Goal: Navigation & Orientation: Find specific page/section

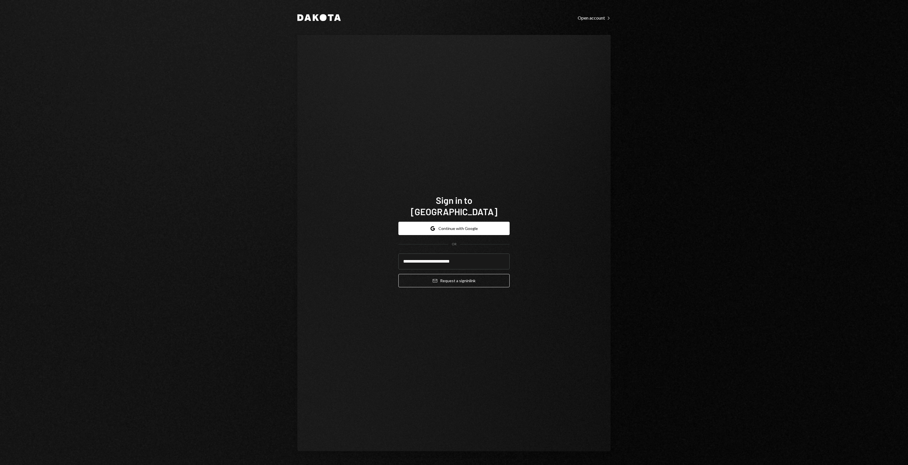
type input "**********"
click at [398, 274] on button "Email Request a sign in link" at bounding box center [453, 280] width 111 height 13
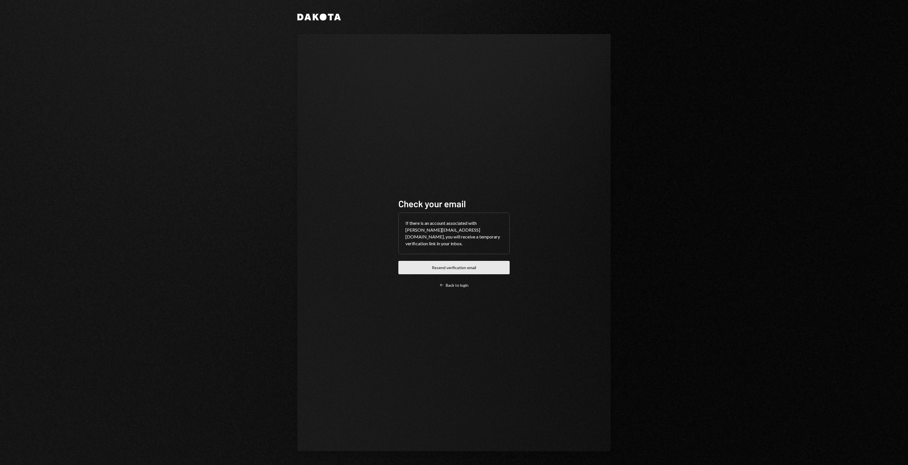
click at [450, 266] on button "Resend verification email" at bounding box center [453, 267] width 111 height 13
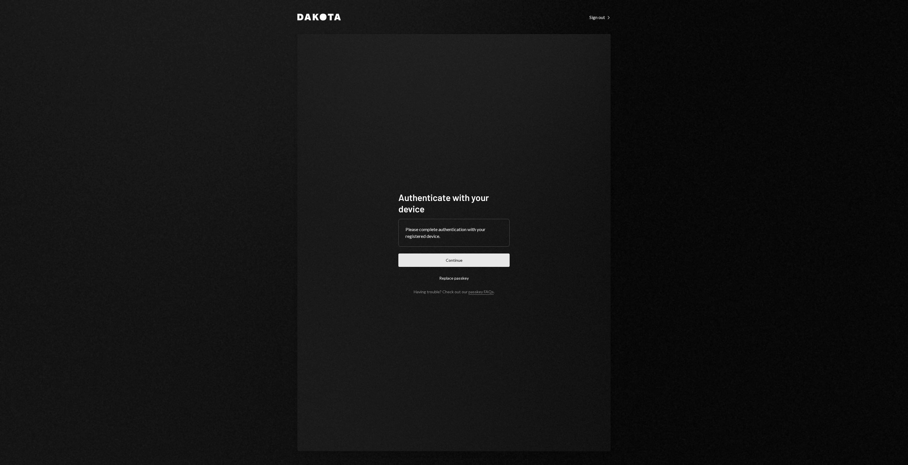
click at [450, 256] on button "Continue" at bounding box center [453, 259] width 111 height 13
drag, startPoint x: 274, startPoint y: 156, endPoint x: 256, endPoint y: 152, distance: 18.4
drag, startPoint x: 256, startPoint y: 152, endPoint x: 206, endPoint y: 141, distance: 51.3
click at [206, 141] on div "Dakota Sign out Right Caret Authenticate with your device Please complete authe…" at bounding box center [454, 232] width 908 height 465
drag, startPoint x: 202, startPoint y: 140, endPoint x: 195, endPoint y: 136, distance: 7.6
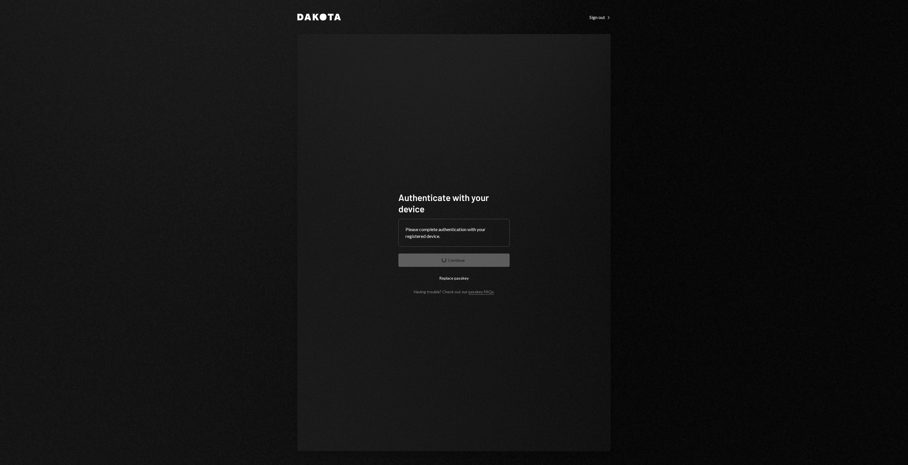
click at [201, 138] on div "Dakota Sign out Right Caret Authenticate with your device Please complete authe…" at bounding box center [454, 232] width 908 height 465
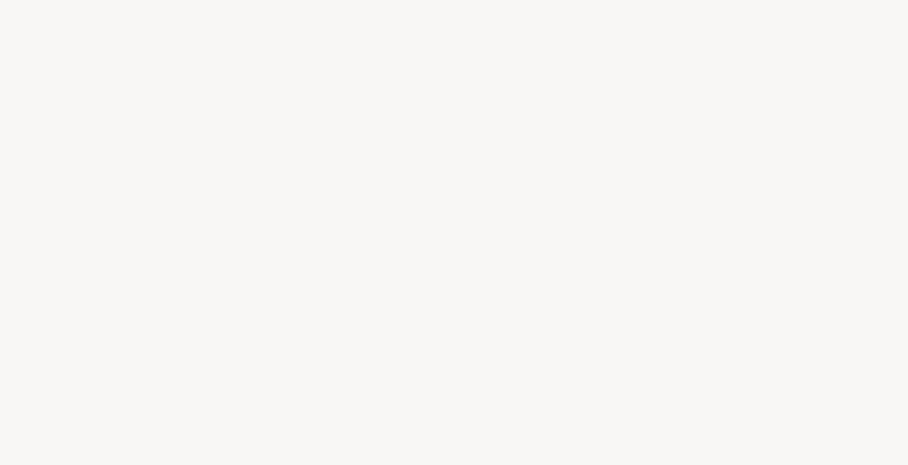
click at [195, 136] on div at bounding box center [454, 232] width 908 height 465
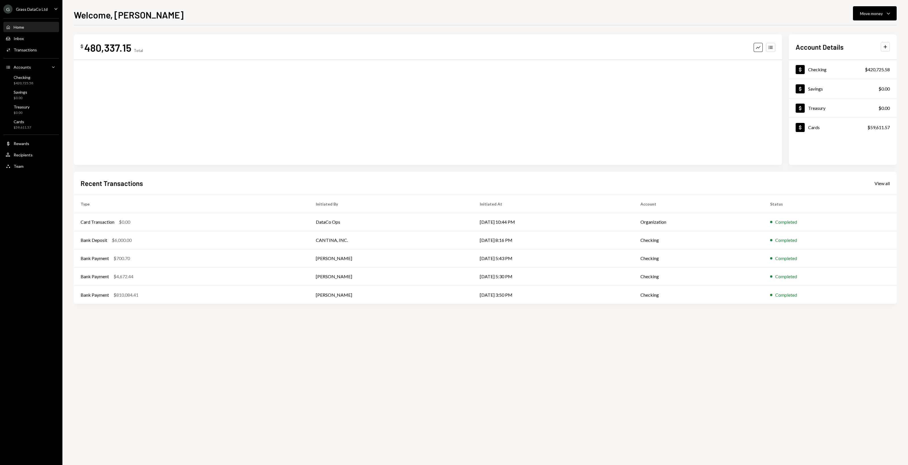
click at [20, 9] on div "Grass DataCo Ltd" at bounding box center [32, 9] width 32 height 5
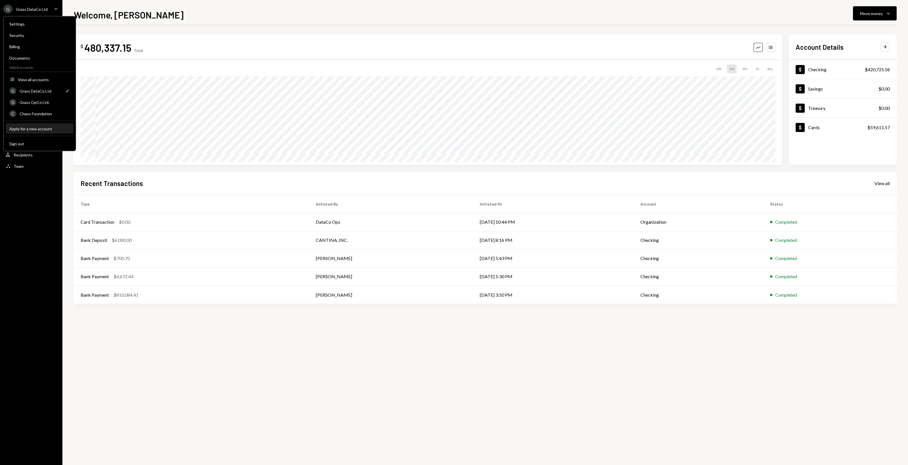
click at [43, 127] on div "Apply for a new account" at bounding box center [39, 128] width 61 height 5
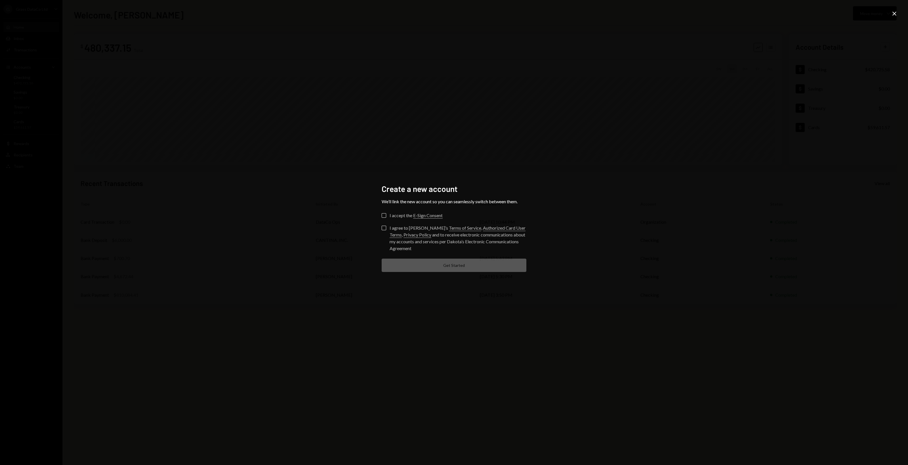
click at [385, 215] on button "I accept the E-Sign Consent" at bounding box center [383, 215] width 5 height 5
click at [384, 233] on label "I agree to [PERSON_NAME]’s Terms of Service , Authorized Card User Terms , Priv…" at bounding box center [453, 238] width 145 height 26
click at [384, 230] on button "I agree to [PERSON_NAME]’s Terms of Service , Authorized Card User Terms , Priv…" at bounding box center [383, 227] width 5 height 5
click at [457, 158] on div "Create a new account We’ll link the new account so you can seamlessly switch be…" at bounding box center [454, 232] width 908 height 465
click at [898, 11] on div "Create a new account We’ll link the new account so you can seamlessly switch be…" at bounding box center [454, 232] width 908 height 465
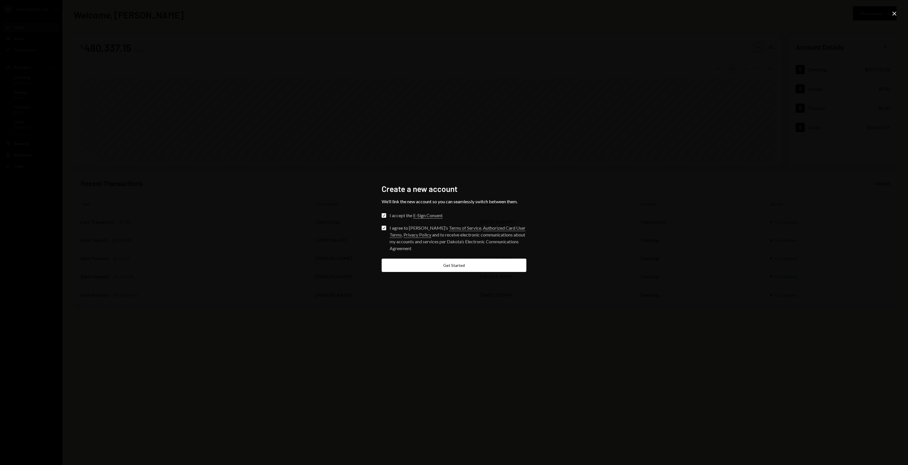
click at [893, 11] on icon "Close" at bounding box center [894, 13] width 7 height 7
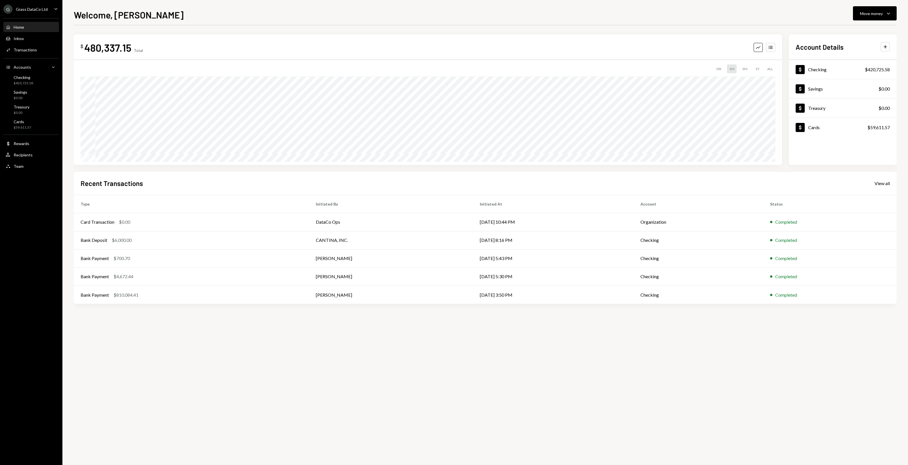
click at [14, 12] on div "G Grass DataCo Ltd" at bounding box center [25, 9] width 44 height 9
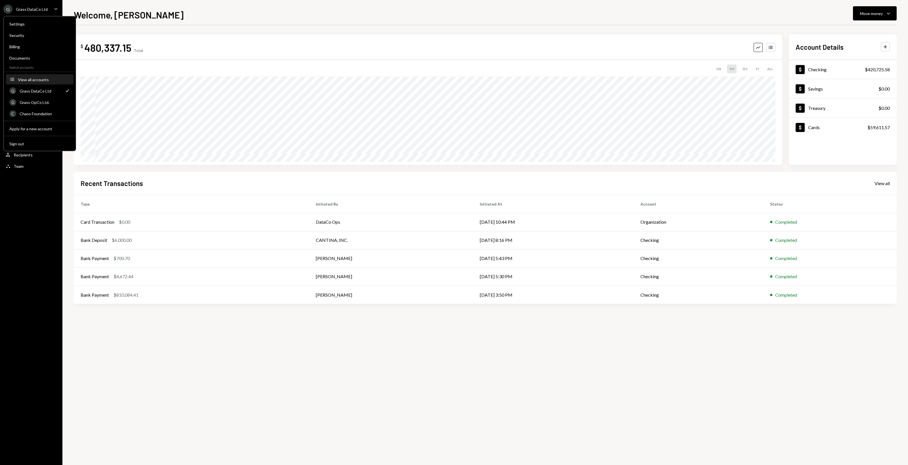
click at [41, 77] on div "View all accounts" at bounding box center [44, 79] width 52 height 5
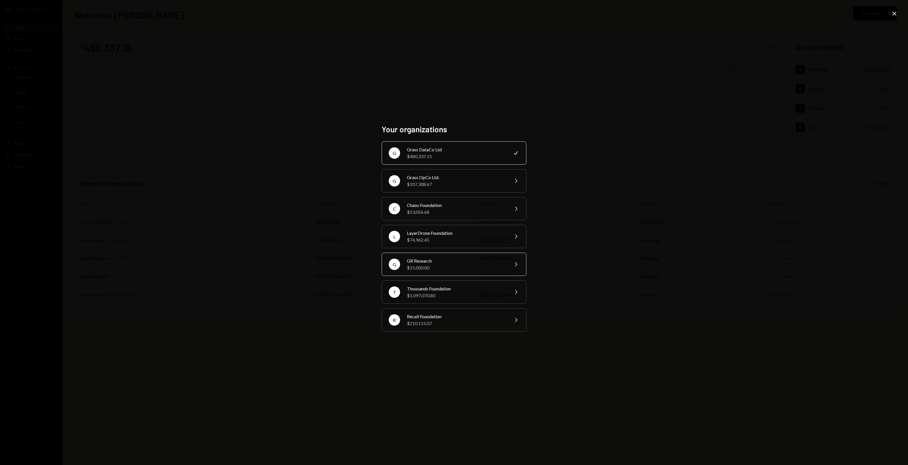
click at [466, 257] on div "GR Research" at bounding box center [456, 260] width 99 height 7
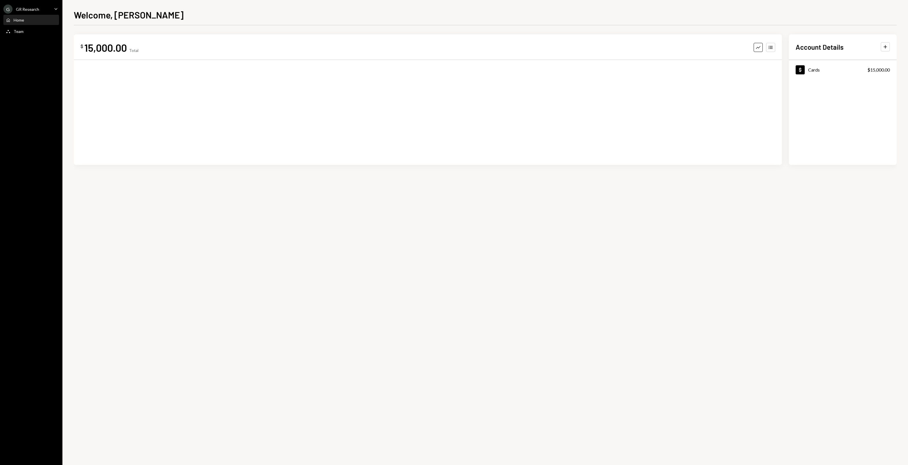
drag, startPoint x: 213, startPoint y: 34, endPoint x: 194, endPoint y: 14, distance: 27.5
drag, startPoint x: 194, startPoint y: 14, endPoint x: 189, endPoint y: 12, distance: 5.3
click at [189, 12] on div "Welcome, [PERSON_NAME]" at bounding box center [485, 14] width 823 height 12
click at [182, 12] on div "Welcome, [PERSON_NAME]" at bounding box center [485, 14] width 823 height 12
click at [181, 12] on div "Welcome, [PERSON_NAME]" at bounding box center [485, 14] width 823 height 12
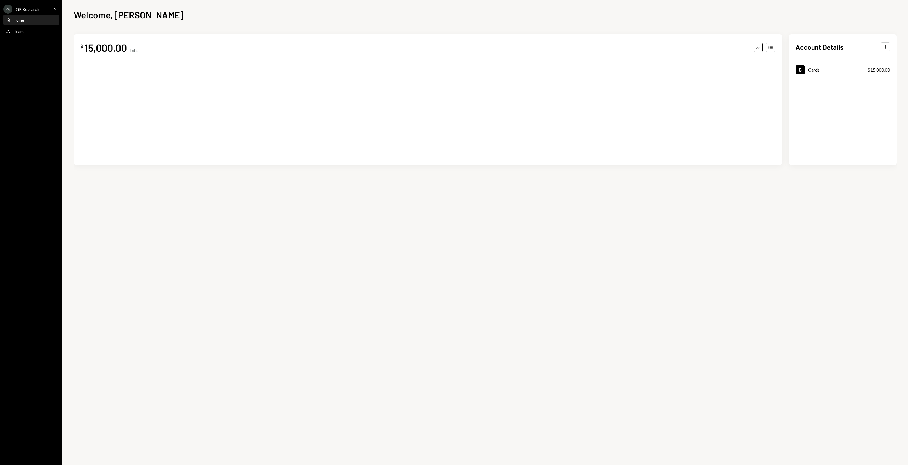
click at [181, 12] on div "Welcome, [PERSON_NAME]" at bounding box center [485, 14] width 823 height 12
drag, startPoint x: 288, startPoint y: 223, endPoint x: 280, endPoint y: 231, distance: 11.8
click at [288, 223] on div "$ 15,000.00 Total Graph Accounts 1W 1M 3M 1Y ALL $0.00 [DATE] Account Details P…" at bounding box center [485, 244] width 823 height 439
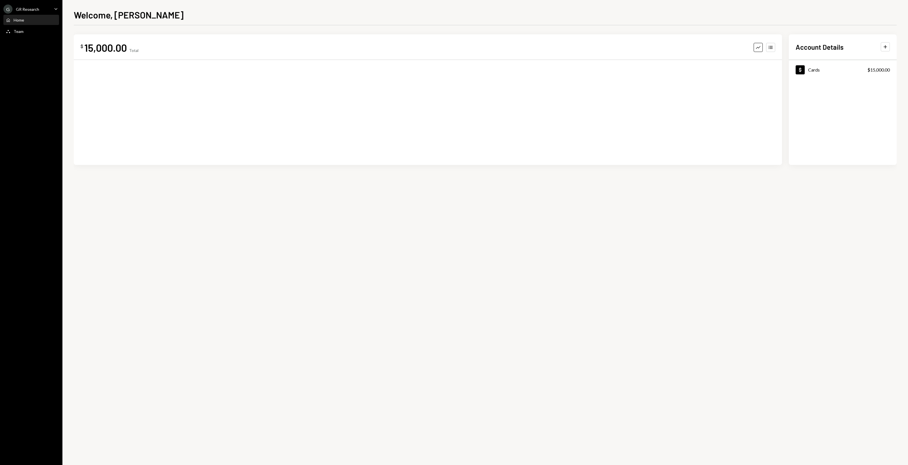
drag, startPoint x: 253, startPoint y: 239, endPoint x: 191, endPoint y: 234, distance: 62.0
click at [191, 234] on div "$ 15,000.00 Total Graph Accounts Account Details Plus Dollar Cards $15,000.00" at bounding box center [485, 244] width 823 height 439
drag, startPoint x: 181, startPoint y: 231, endPoint x: 176, endPoint y: 212, distance: 19.5
click at [172, 229] on div "$ 15,000.00 Total Graph Accounts Account Details Plus Dollar Cards $15,000.00" at bounding box center [485, 244] width 823 height 439
click at [35, 24] on div "Home Home" at bounding box center [31, 20] width 51 height 10
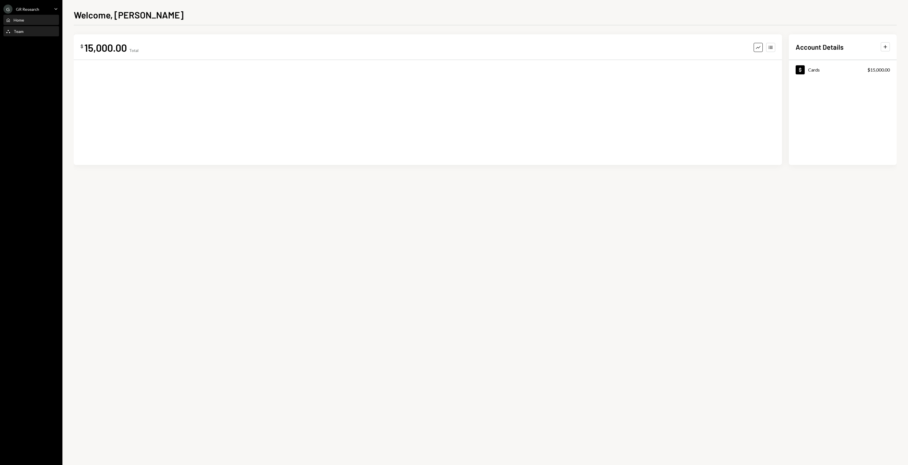
click at [29, 28] on div "Team Team" at bounding box center [31, 32] width 51 height 10
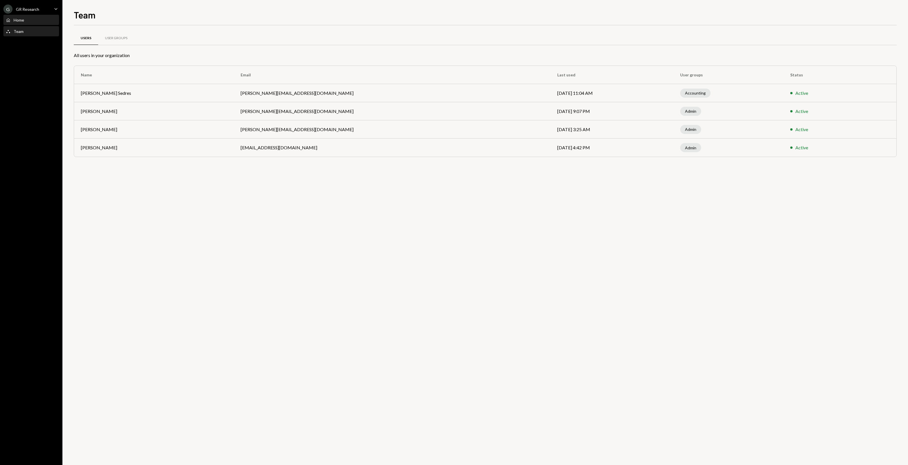
click at [29, 24] on div "Home Home" at bounding box center [31, 20] width 51 height 10
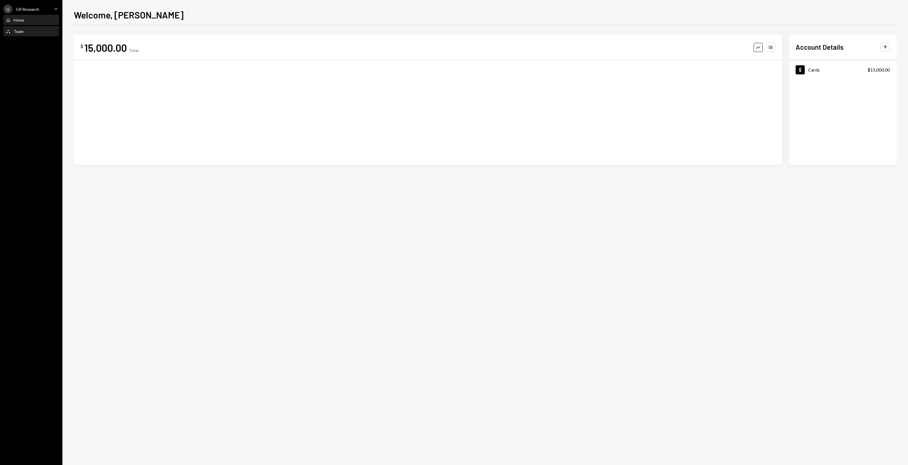
click at [19, 35] on div "Team Team" at bounding box center [31, 32] width 51 height 10
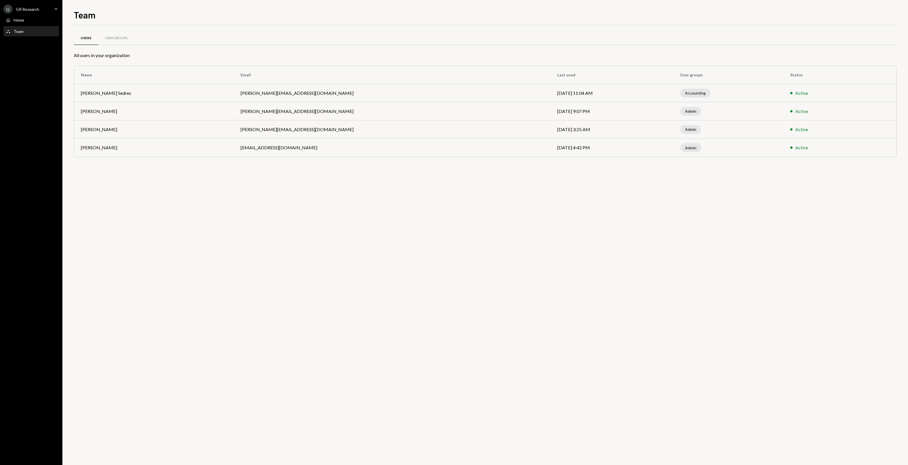
drag, startPoint x: 189, startPoint y: 205, endPoint x: 138, endPoint y: 204, distance: 50.5
click at [154, 205] on div "Users User Groups All users in your organization Name Email Last used User grou…" at bounding box center [485, 244] width 823 height 439
click at [131, 201] on div "Users User Groups All users in your organization Name Email Last used User grou…" at bounding box center [485, 244] width 823 height 439
drag, startPoint x: 131, startPoint y: 201, endPoint x: 127, endPoint y: 199, distance: 4.4
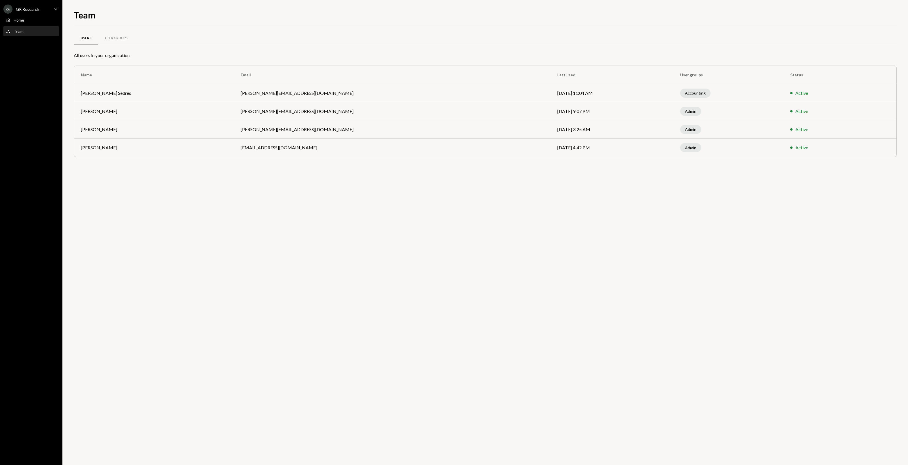
click at [126, 199] on div "Users User Groups All users in your organization Name Email Last used User grou…" at bounding box center [485, 244] width 823 height 439
drag, startPoint x: 126, startPoint y: 199, endPoint x: 85, endPoint y: 131, distance: 79.3
click at [126, 199] on div "Users User Groups All users in your organization Name Email Last used User grou…" at bounding box center [485, 244] width 823 height 439
click at [40, 13] on div "G GR Research Caret Down" at bounding box center [31, 9] width 62 height 9
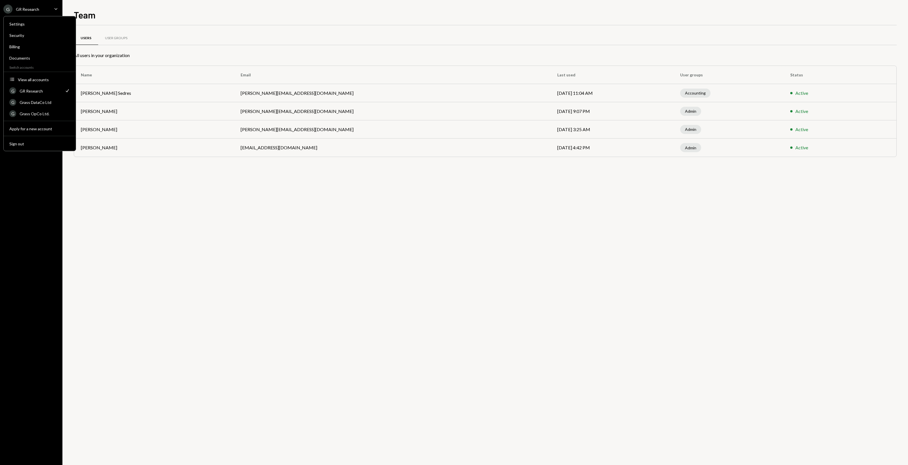
click at [46, 6] on div "G GR Research Caret Down" at bounding box center [31, 9] width 62 height 9
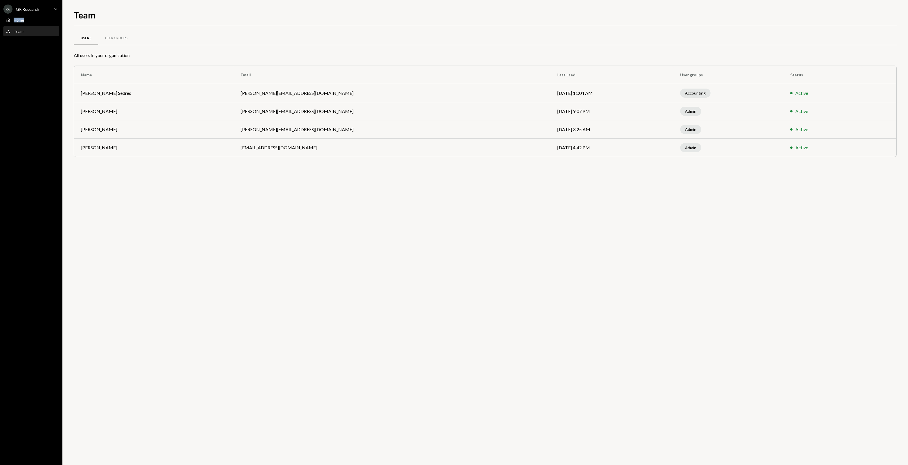
click at [46, 6] on div "G GR Research Caret Down" at bounding box center [31, 9] width 62 height 9
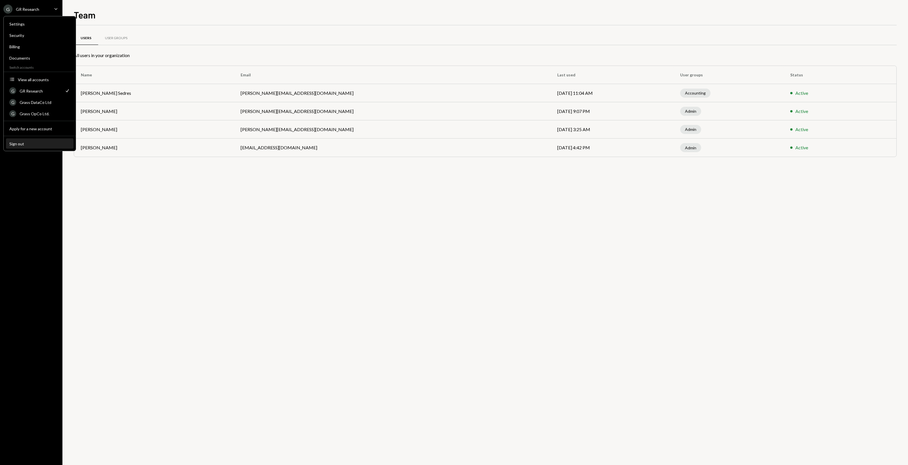
click at [17, 143] on div "Sign out" at bounding box center [39, 143] width 61 height 5
